Goal: Transaction & Acquisition: Purchase product/service

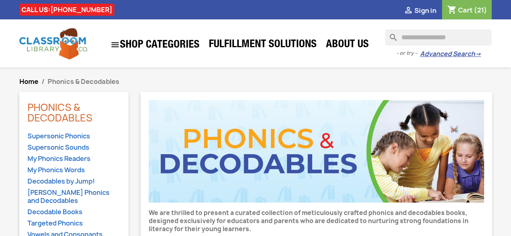
click at [406, 39] on input "Search" at bounding box center [438, 37] width 107 height 16
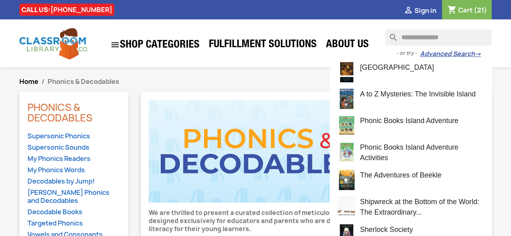
type input "**********"
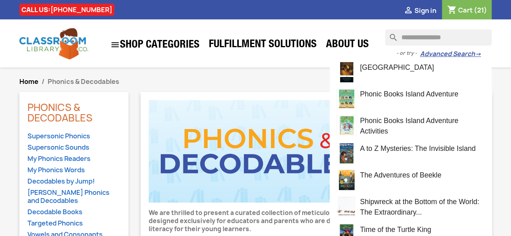
click at [392, 91] on span "Phonic Books Island Adventure" at bounding box center [409, 94] width 99 height 8
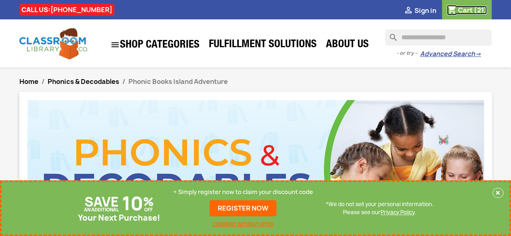
click at [468, 11] on span "Cart" at bounding box center [465, 10] width 15 height 9
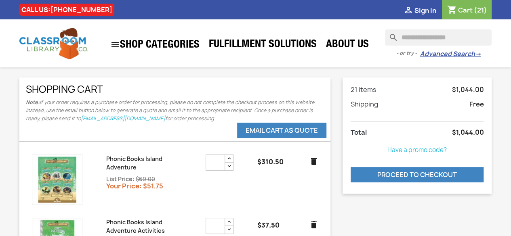
click at [61, 179] on img at bounding box center [57, 180] width 51 height 51
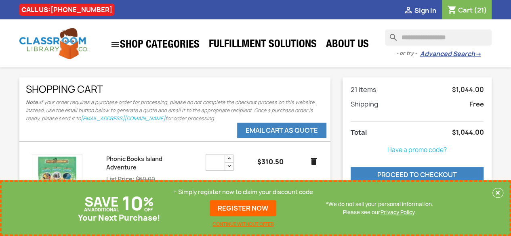
click at [227, 25] on div "search clear - or try - Advanced Search →  SHOP CATEGORIES Phonics & Decodable…" at bounding box center [255, 43] width 511 height 47
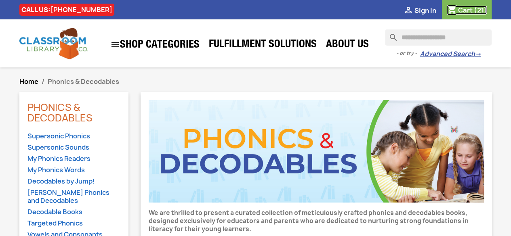
click at [470, 9] on span "Cart" at bounding box center [465, 10] width 15 height 9
